Goal: Transaction & Acquisition: Book appointment/travel/reservation

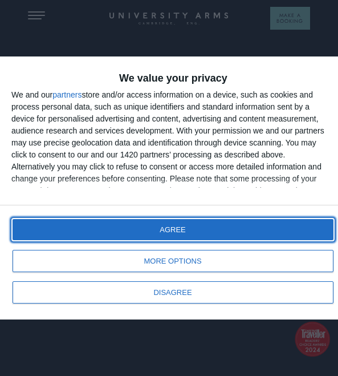
click at [289, 223] on button "AGREE" at bounding box center [173, 229] width 321 height 21
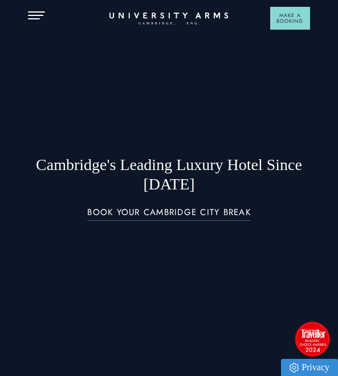
click at [35, 14] on button "Open Menu" at bounding box center [36, 15] width 17 height 9
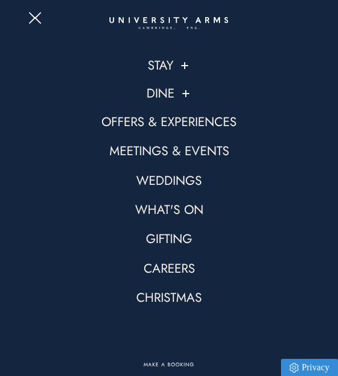
click at [38, 20] on button "Open Menu" at bounding box center [36, 15] width 17 height 9
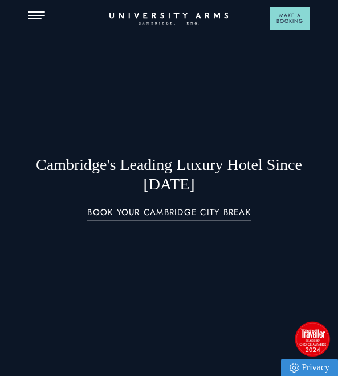
click at [177, 83] on div at bounding box center [169, 188] width 338 height 376
click at [192, 223] on div "BOOK YOUR CAMBRIDGE CITY BREAK" at bounding box center [169, 215] width 293 height 21
click at [208, 103] on div at bounding box center [169, 188] width 338 height 376
click at [177, 21] on icon "CAMBRIDGE’S LEADING LUXURY HOTEL SINCE [DATE]" at bounding box center [169, 19] width 116 height 12
click at [175, 14] on icon at bounding box center [169, 16] width 116 height 6
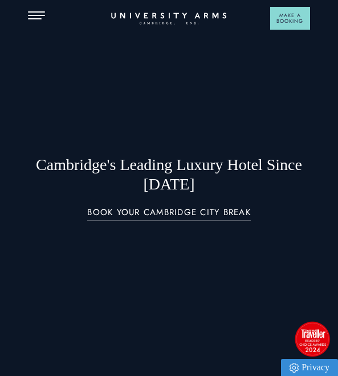
click at [175, 14] on icon at bounding box center [169, 16] width 116 height 6
click at [42, 13] on button "Open Menu" at bounding box center [36, 15] width 17 height 9
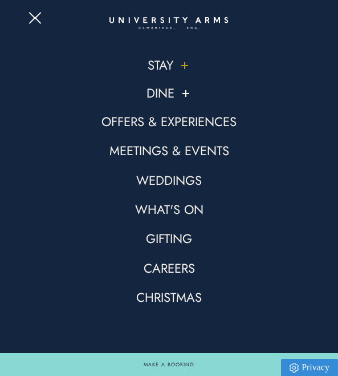
click at [165, 68] on link "Stay" at bounding box center [161, 65] width 26 height 17
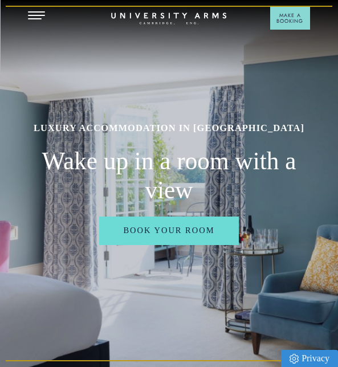
click at [176, 15] on icon "CAMBRIDGE’S LEADING LUXURY HOTEL SINCE [DATE]" at bounding box center [169, 19] width 116 height 12
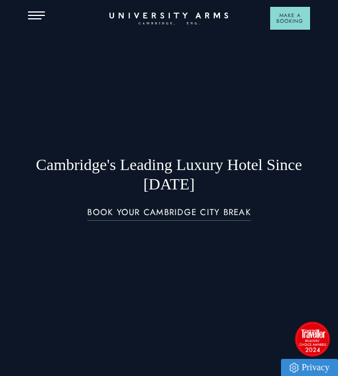
click at [185, 193] on h1 "Cambridge's Leading Luxury Hotel Since [DATE]" at bounding box center [169, 174] width 282 height 39
click at [176, 165] on h1 "Cambridge's Leading Luxury Hotel Since [DATE]" at bounding box center [169, 174] width 282 height 39
click at [37, 16] on button "Open Menu" at bounding box center [36, 15] width 17 height 9
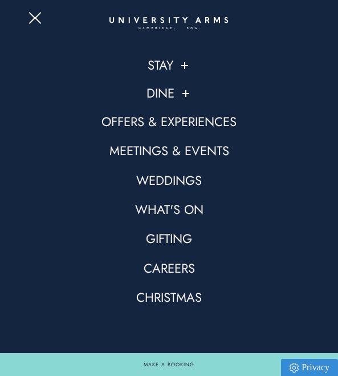
click at [194, 125] on link "Offers & Experiences" at bounding box center [169, 122] width 135 height 17
